Goal: Complete application form

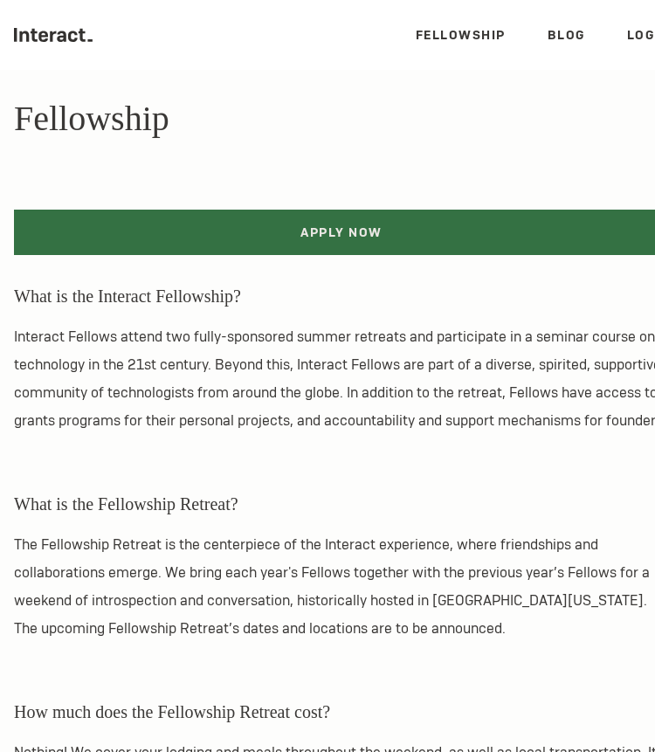
click at [312, 224] on link "Apply Now" at bounding box center [341, 232] width 655 height 45
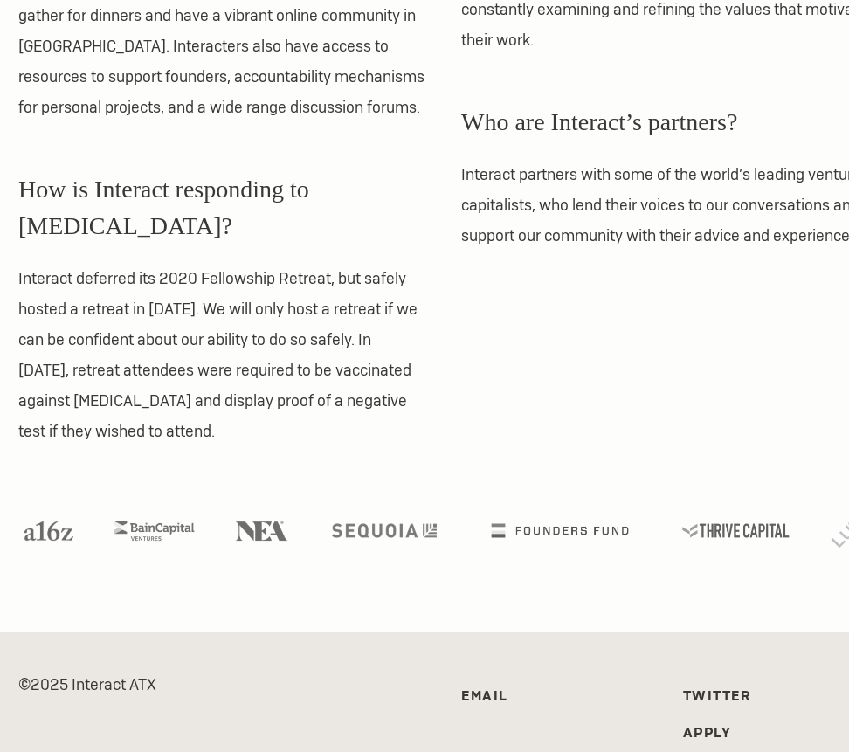
scroll to position [1628, 0]
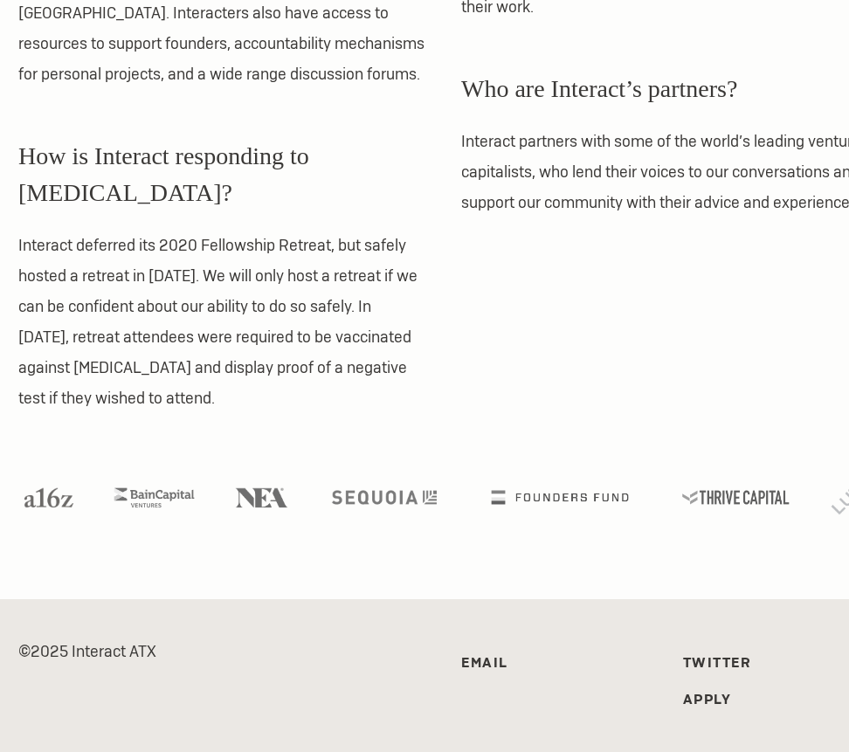
click at [715, 690] on link "Apply" at bounding box center [707, 699] width 49 height 18
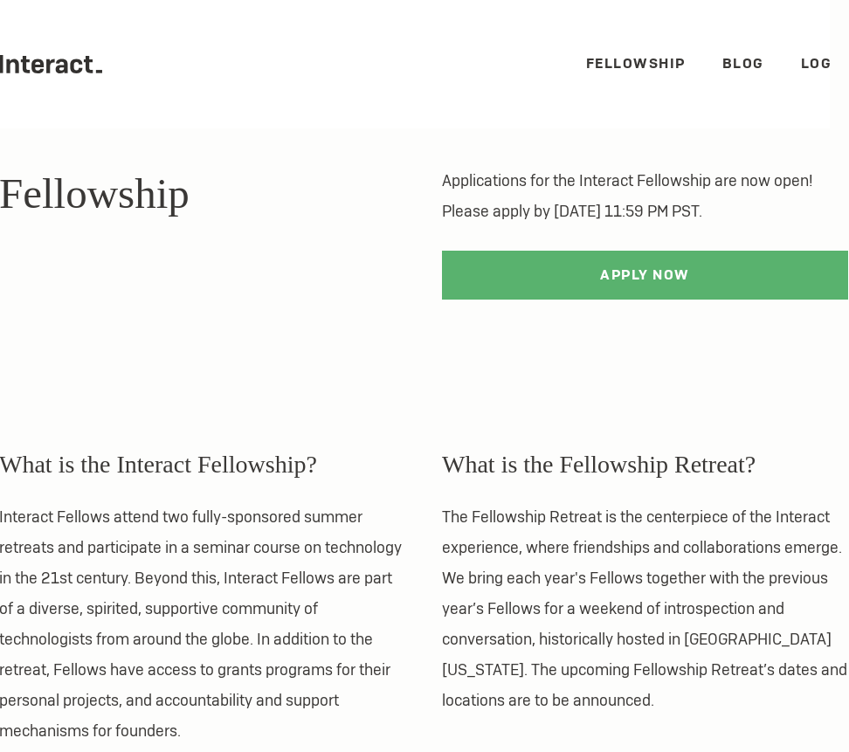
scroll to position [0, 37]
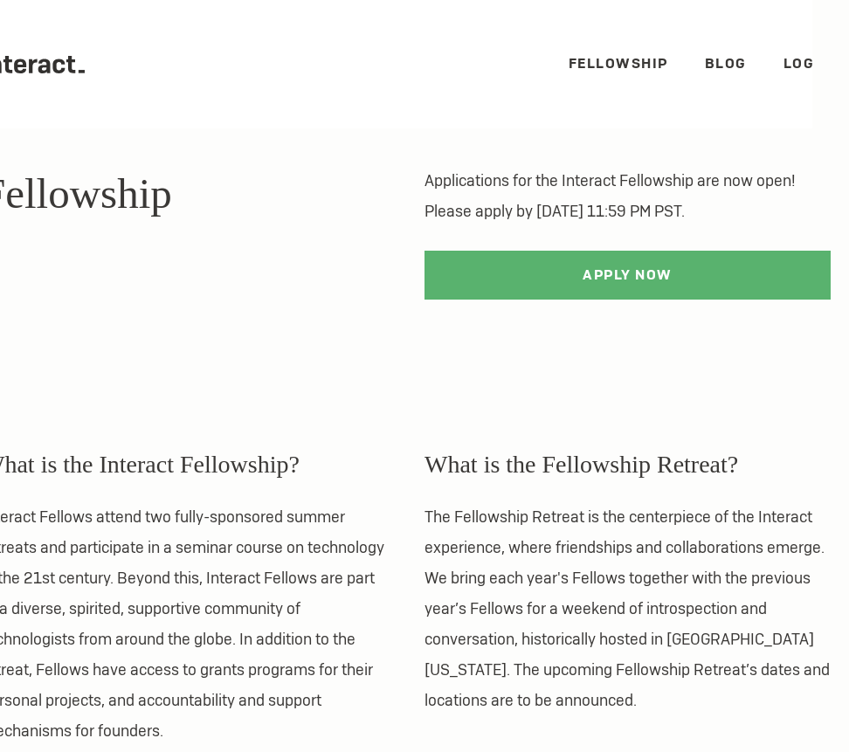
click at [792, 70] on link "Login" at bounding box center [807, 63] width 48 height 18
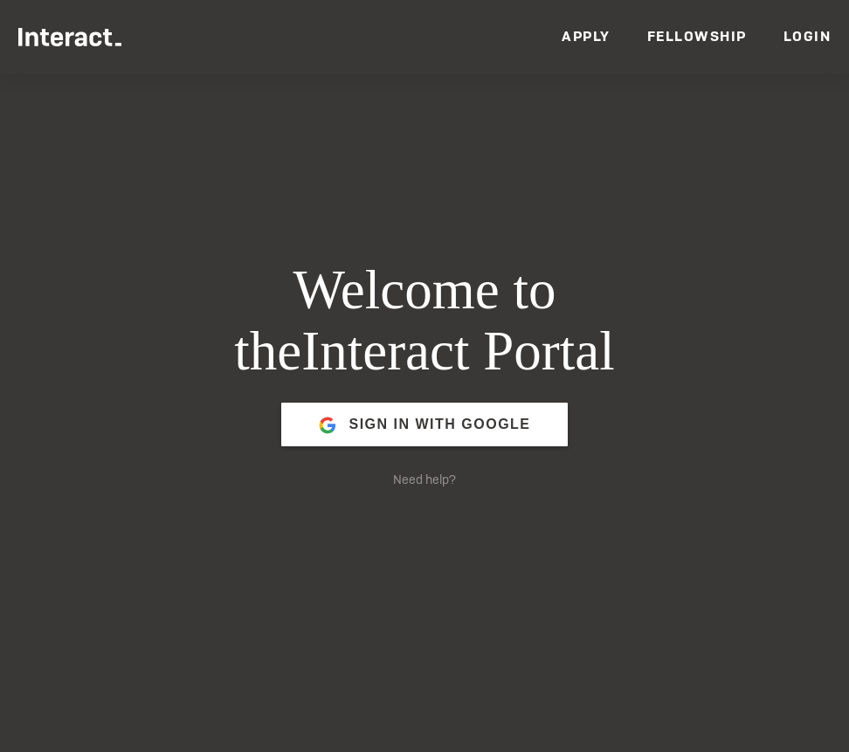
click at [658, 38] on link "Fellowship" at bounding box center [697, 36] width 100 height 18
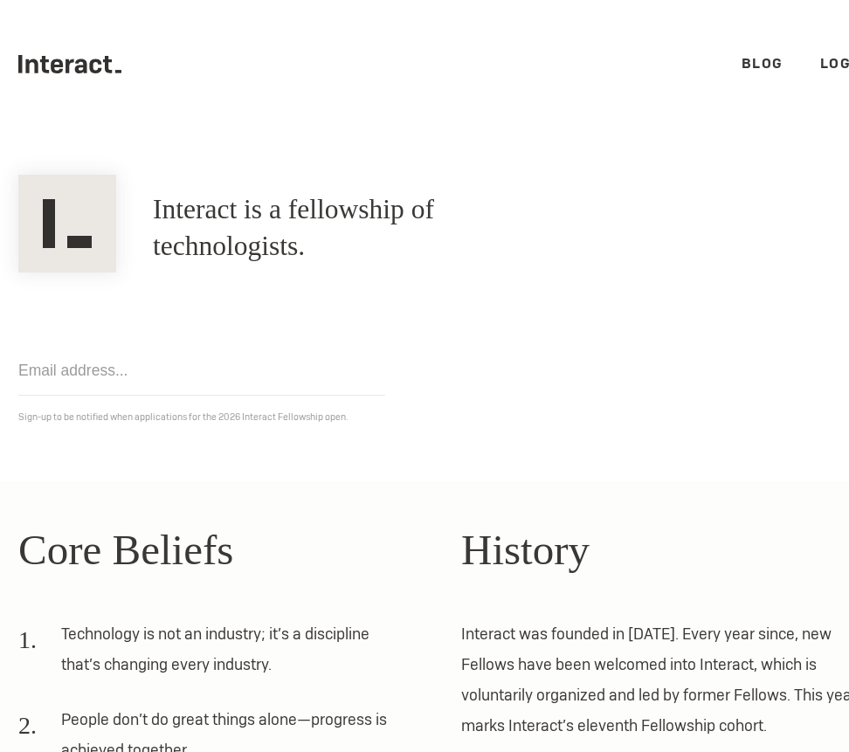
click at [817, 58] on ul ".cls-1{fill:#33312f;} interact-brand-logotype-black Blog Login" at bounding box center [442, 64] width 849 height 128
click at [828, 64] on link "Login" at bounding box center [844, 63] width 48 height 18
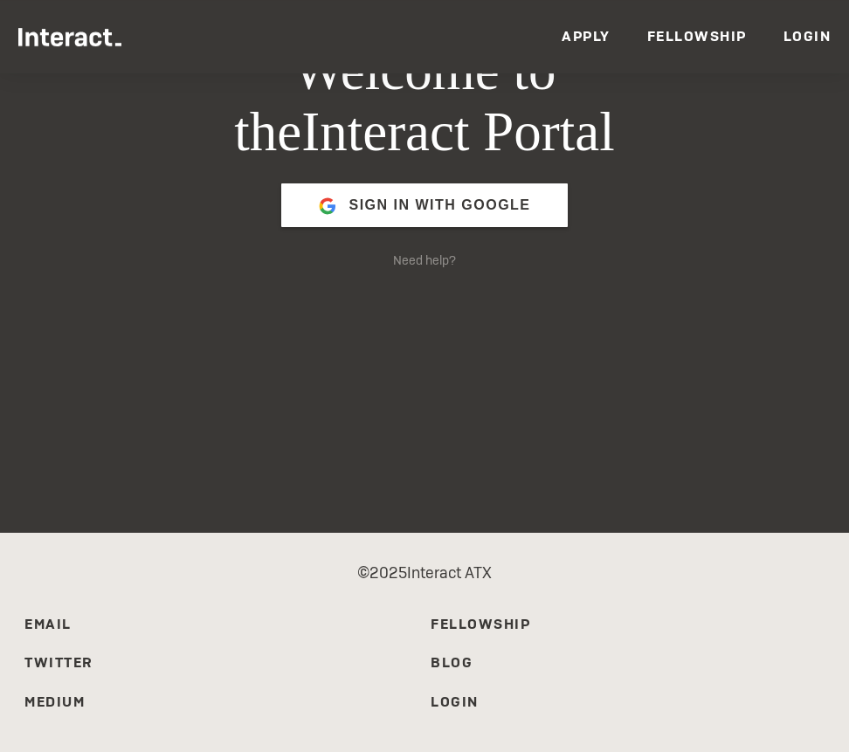
scroll to position [242, 0]
